Goal: Task Accomplishment & Management: Complete application form

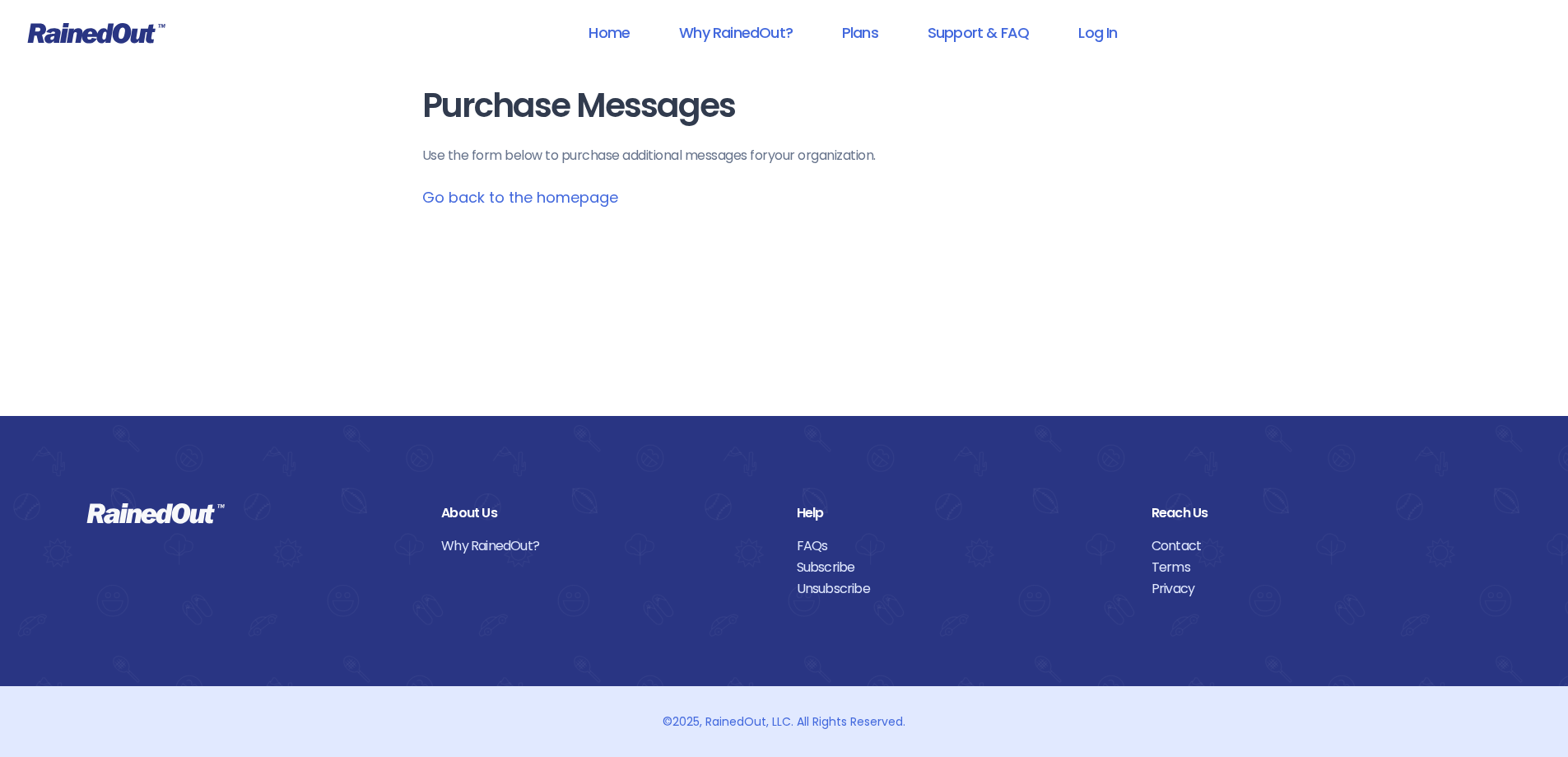
click at [1101, 30] on link "Log In" at bounding box center [1098, 33] width 82 height 37
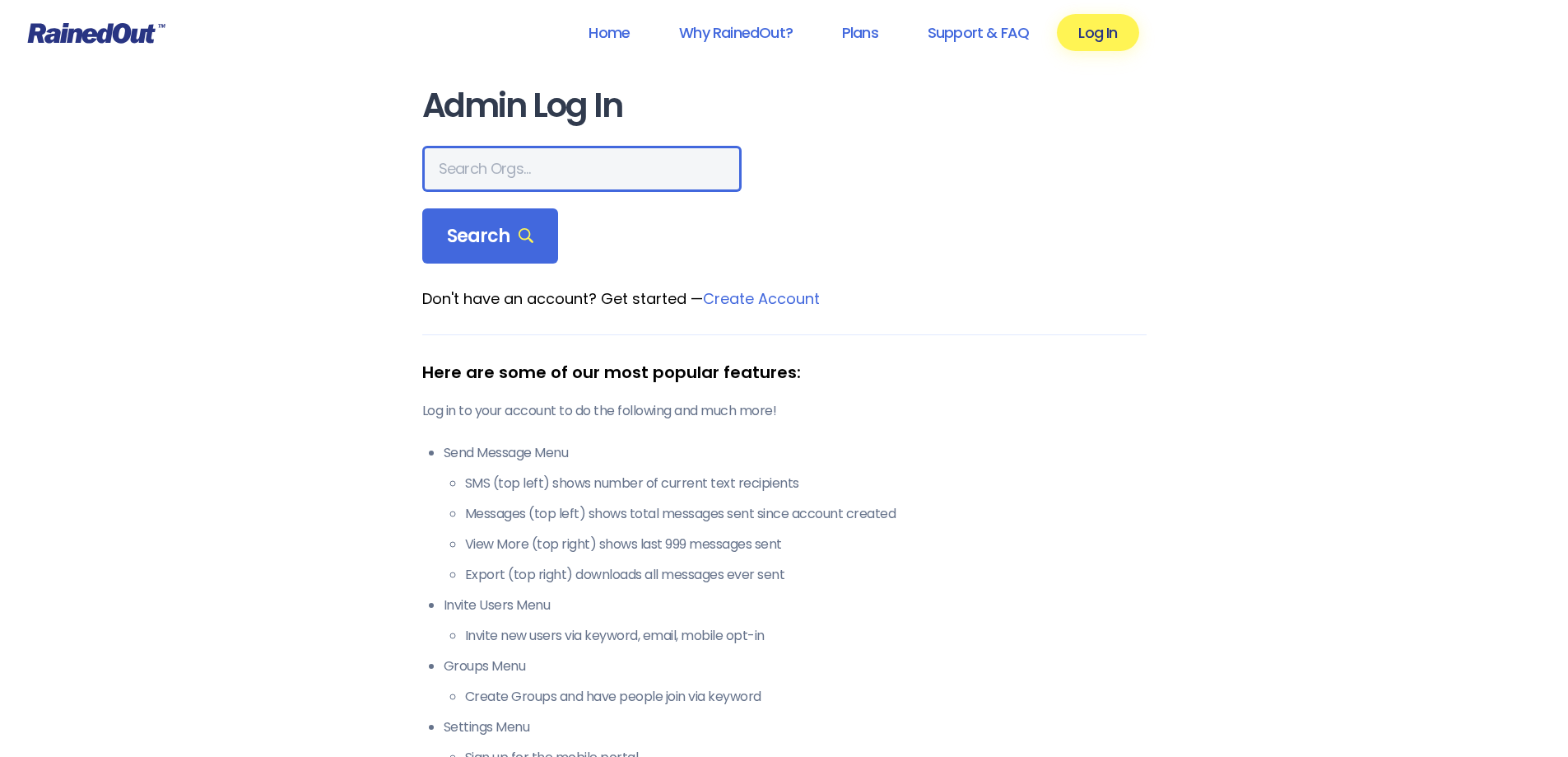
click at [544, 149] on input "text" at bounding box center [581, 169] width 320 height 46
type input "[PERSON_NAME] area ymca"
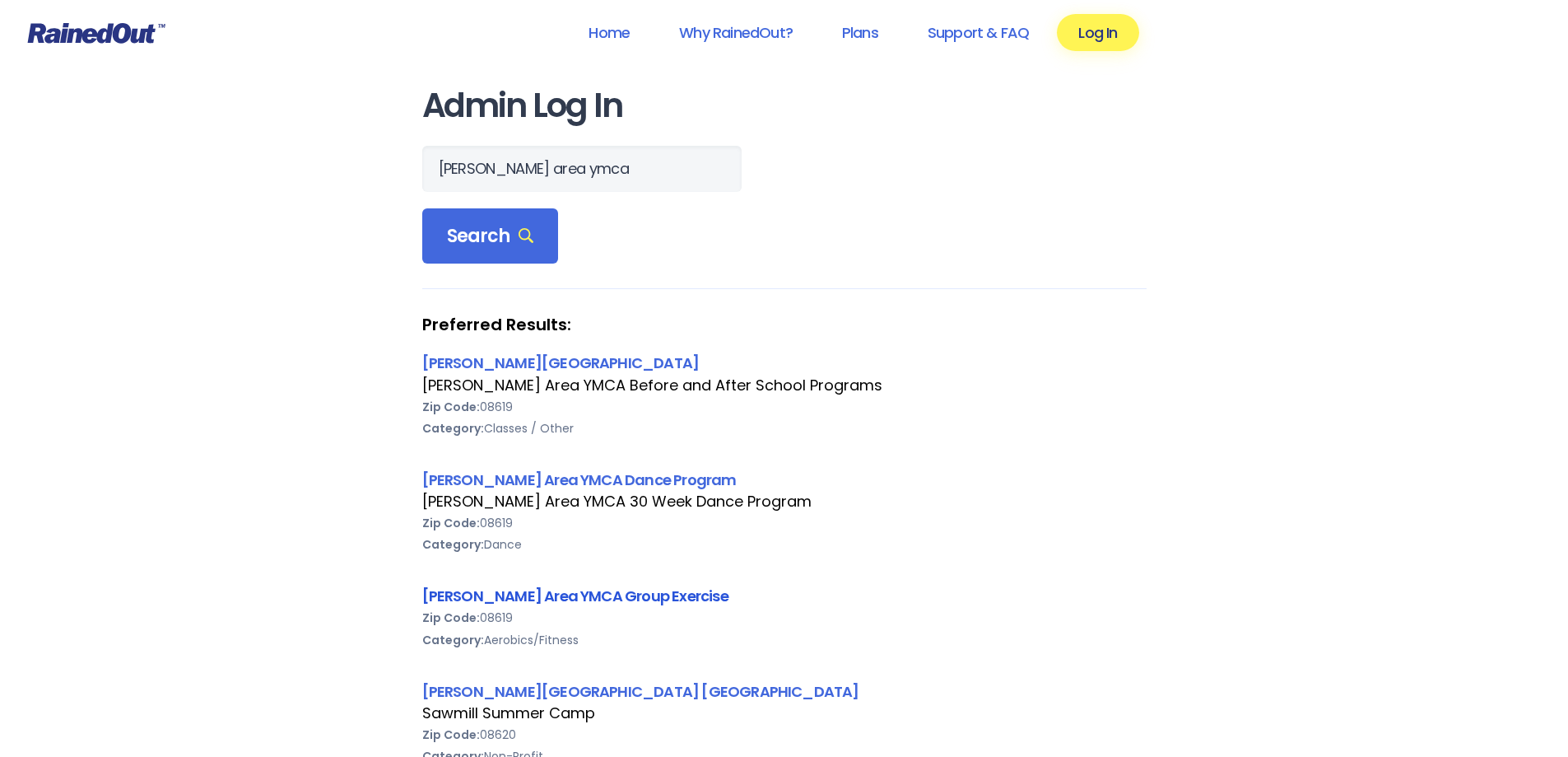
click at [623, 594] on link "[PERSON_NAME] Area YMCA Group Exercise" at bounding box center [575, 595] width 306 height 20
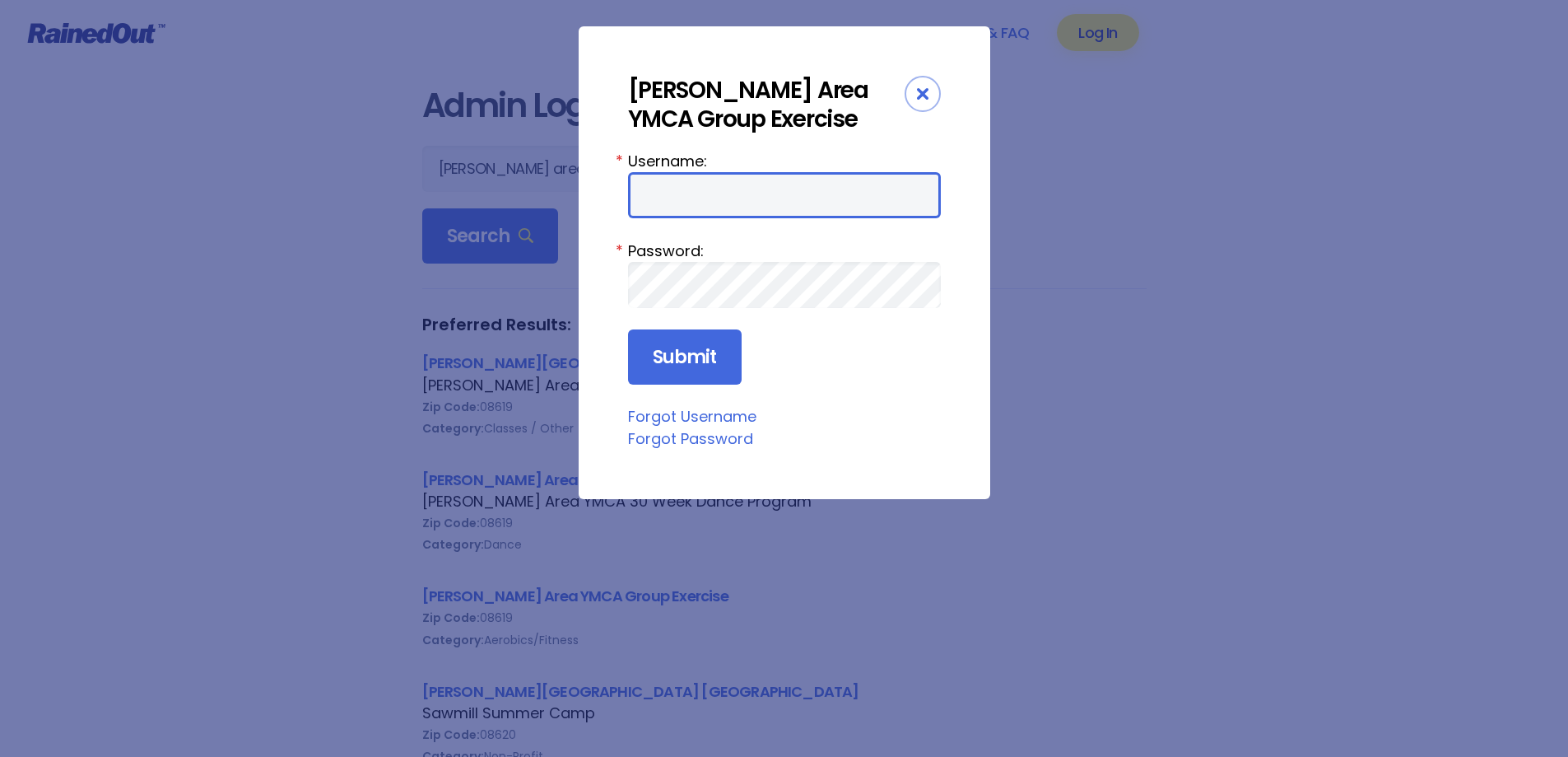
click at [709, 195] on input "Username:" at bounding box center [784, 195] width 313 height 46
type input "jmuziani"
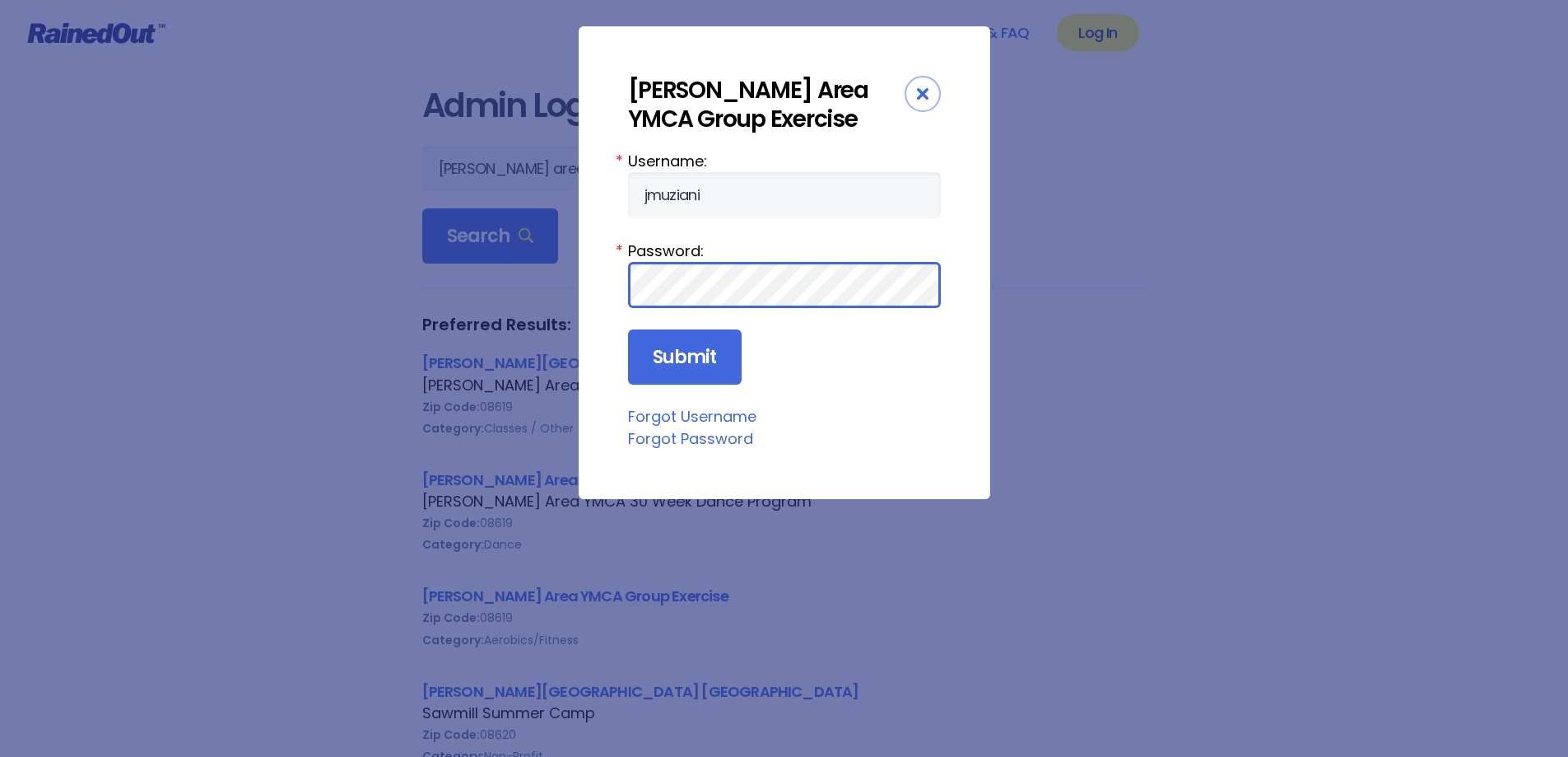
click at [628, 330] on input "Submit" at bounding box center [685, 357] width 114 height 56
